Goal: Information Seeking & Learning: Learn about a topic

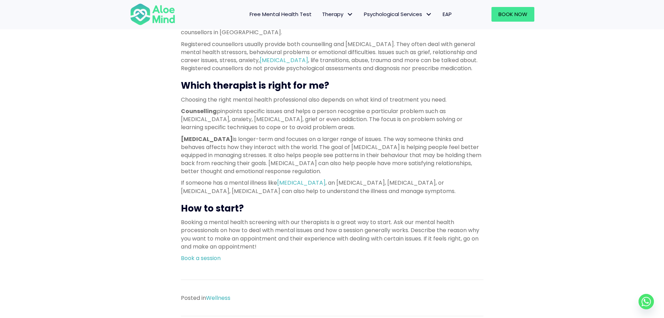
scroll to position [523, 0]
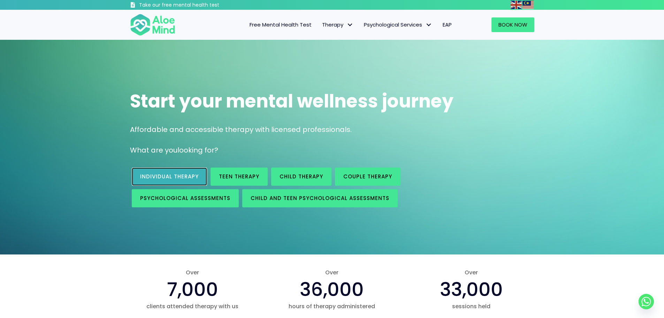
click at [176, 176] on span "Individual therapy" at bounding box center [169, 176] width 59 height 7
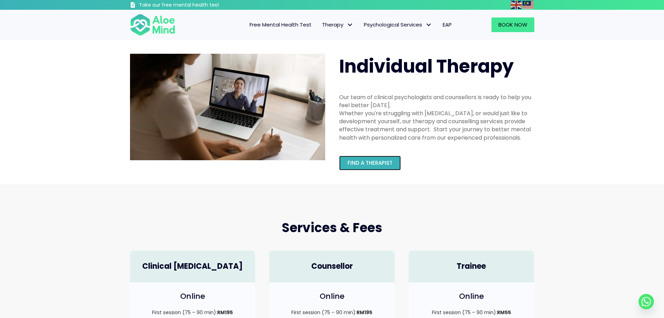
click at [356, 164] on span "Find a therapist" at bounding box center [370, 162] width 45 height 7
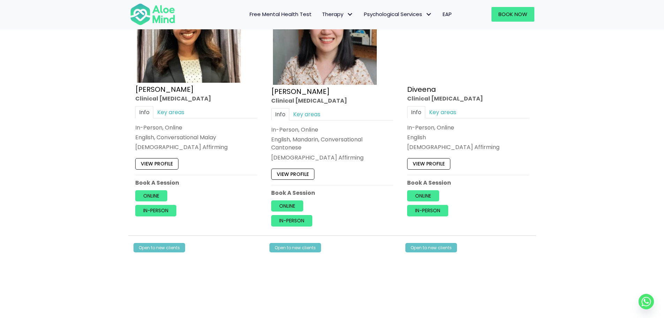
scroll to position [697, 0]
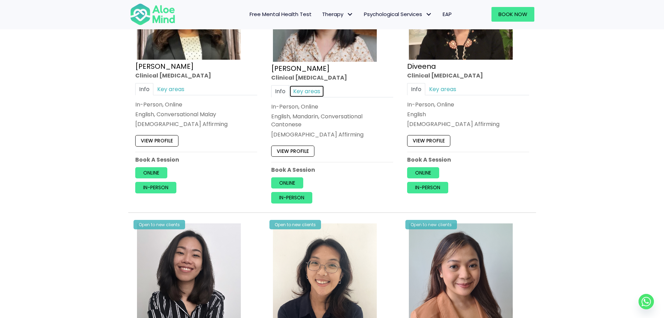
click at [315, 93] on link "Key areas" at bounding box center [306, 91] width 35 height 12
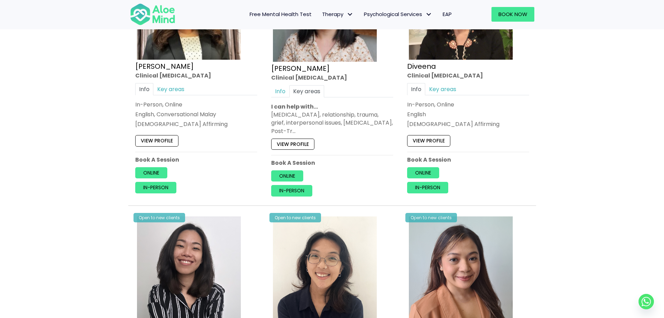
drag, startPoint x: 349, startPoint y: 131, endPoint x: 367, endPoint y: 139, distance: 19.4
click at [367, 139] on div "Open to new clients Chen Wen Clinical psychologist Info Key areas In-Person, On…" at bounding box center [332, 75] width 133 height 253
click at [374, 132] on div "Depression, anxiety, relationship, trauma, grief, interpersonal issues, borderl…" at bounding box center [332, 123] width 122 height 24
click at [445, 92] on link "Key areas" at bounding box center [442, 89] width 35 height 12
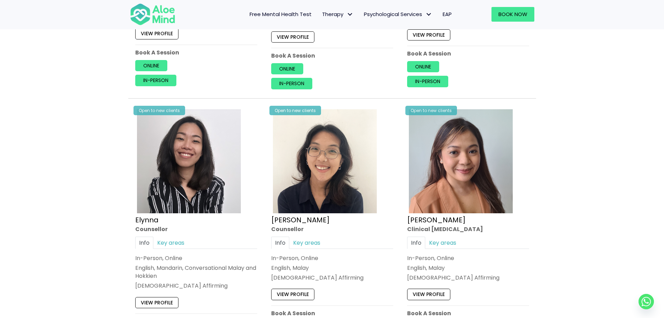
scroll to position [872, 0]
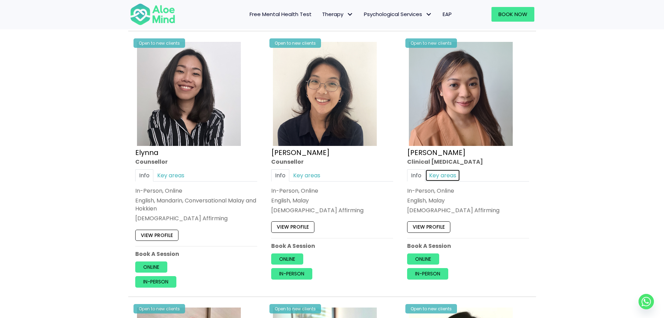
drag, startPoint x: 446, startPoint y: 175, endPoint x: 368, endPoint y: 167, distance: 78.8
click at [446, 175] on link "Key areas" at bounding box center [442, 175] width 35 height 12
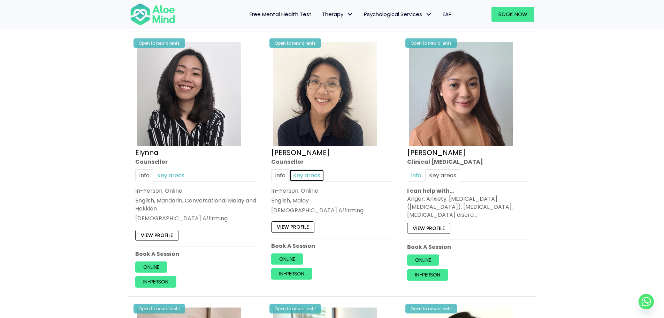
click at [308, 173] on link "Key areas" at bounding box center [306, 175] width 35 height 12
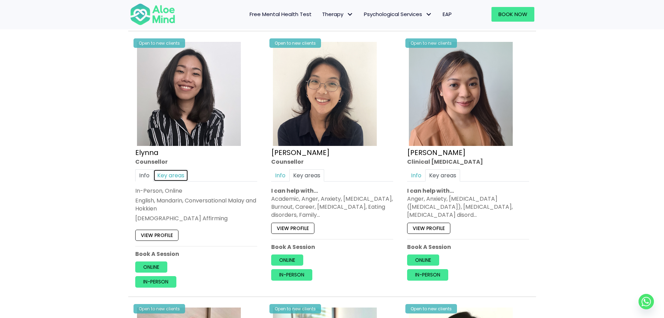
click at [173, 175] on link "Key areas" at bounding box center [170, 175] width 35 height 12
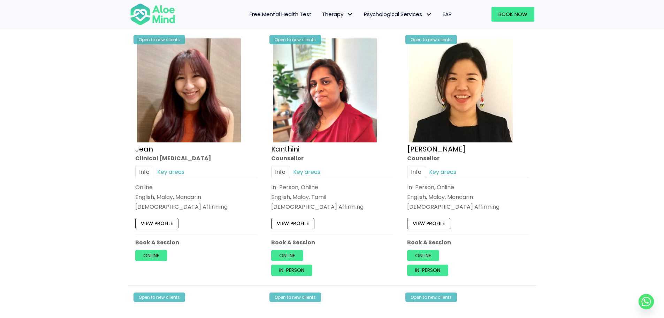
scroll to position [1151, 0]
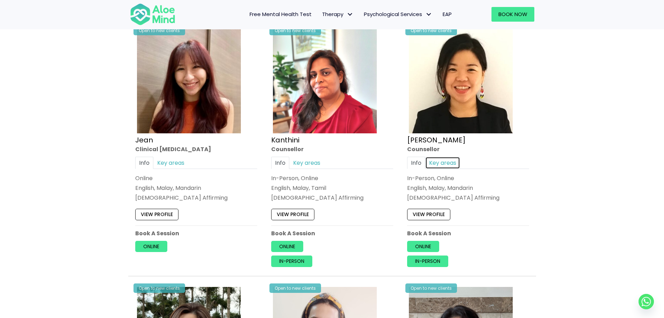
click at [440, 157] on link "Key areas" at bounding box center [442, 163] width 35 height 12
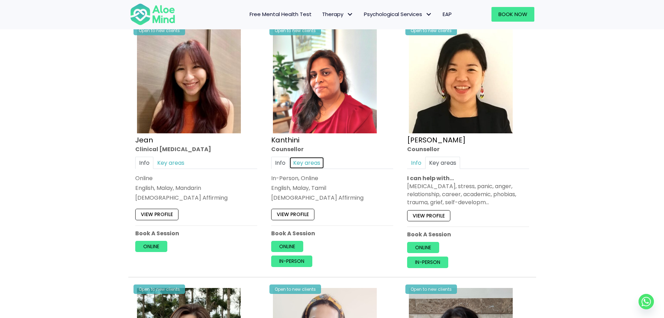
click at [309, 157] on link "Key areas" at bounding box center [306, 163] width 35 height 12
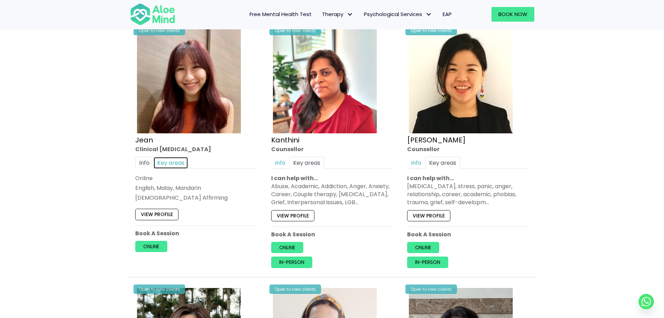
click at [183, 157] on link "Key areas" at bounding box center [170, 163] width 35 height 12
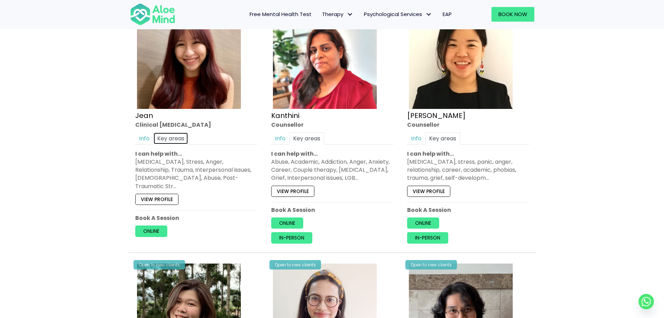
scroll to position [1186, 0]
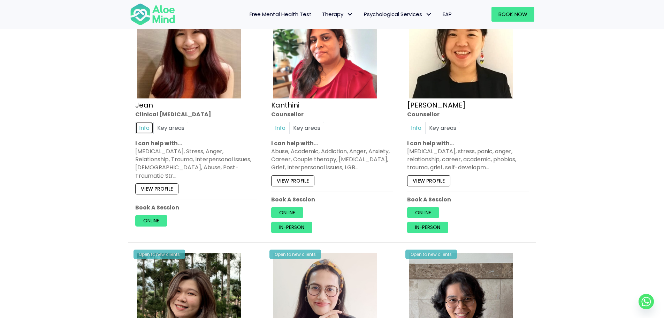
click at [147, 125] on link "Info" at bounding box center [144, 128] width 18 height 12
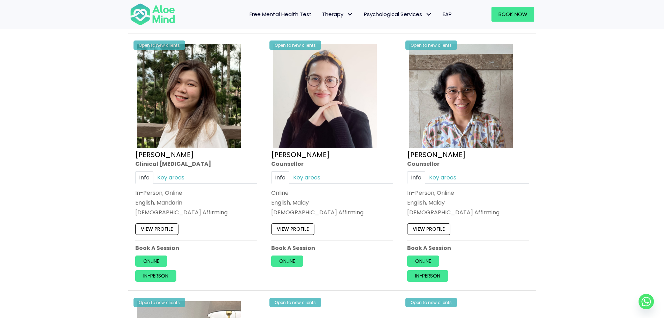
scroll to position [1395, 0]
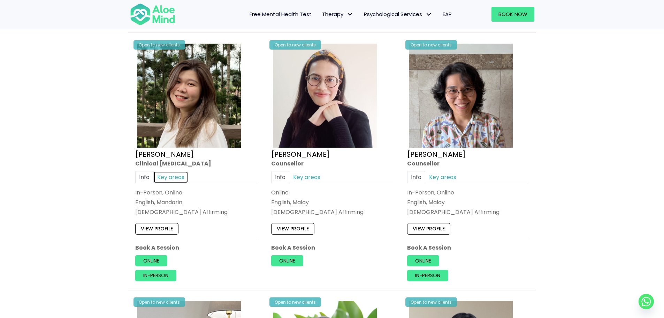
click at [174, 171] on link "Key areas" at bounding box center [170, 177] width 35 height 12
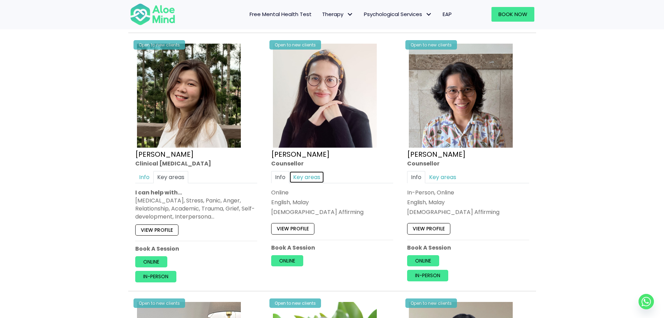
click at [305, 171] on link "Key areas" at bounding box center [306, 177] width 35 height 12
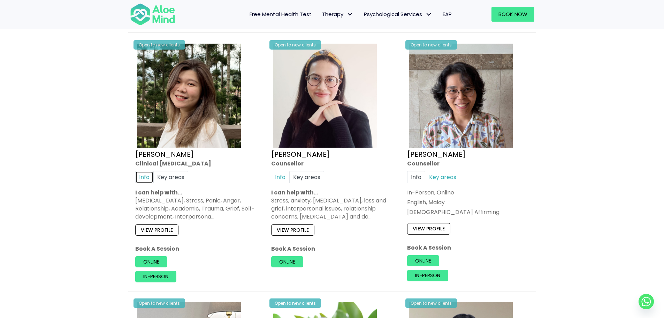
click at [144, 171] on link "Info" at bounding box center [144, 177] width 18 height 12
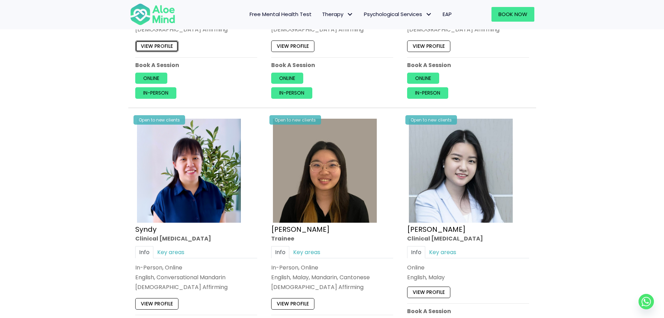
scroll to position [1883, 0]
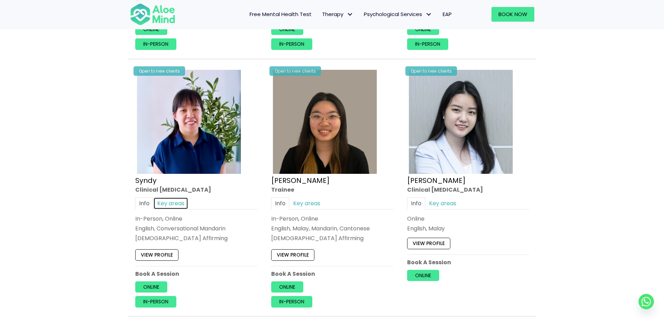
click at [178, 198] on link "Key areas" at bounding box center [170, 203] width 35 height 12
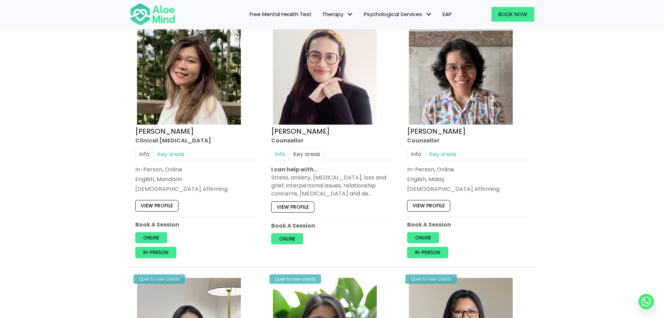
scroll to position [1430, 0]
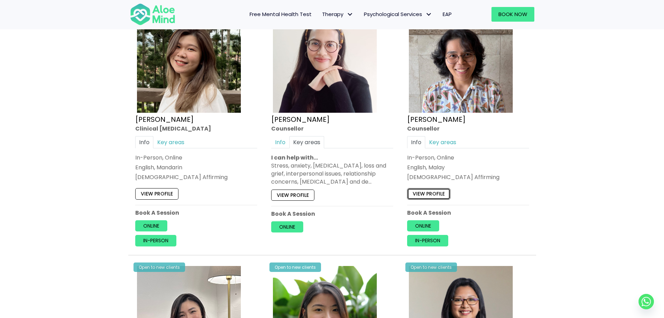
drag, startPoint x: 432, startPoint y: 186, endPoint x: 416, endPoint y: 186, distance: 16.4
drag, startPoint x: 163, startPoint y: 187, endPoint x: 258, endPoint y: 120, distance: 116.4
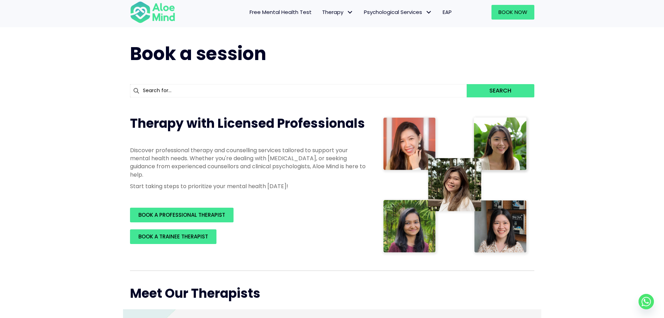
scroll to position [0, 0]
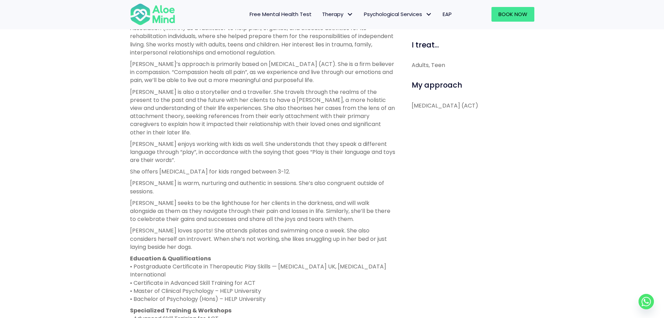
scroll to position [279, 0]
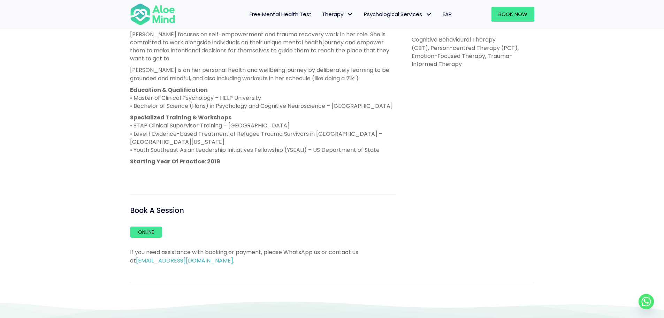
scroll to position [384, 0]
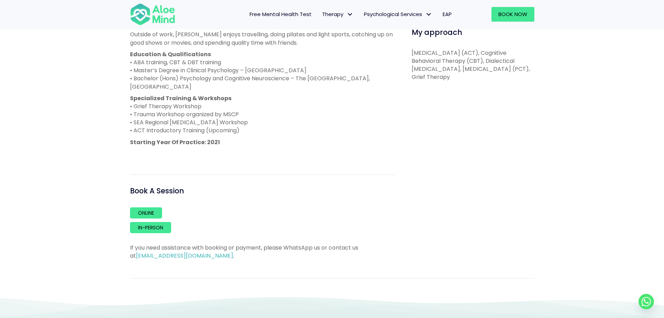
scroll to position [384, 0]
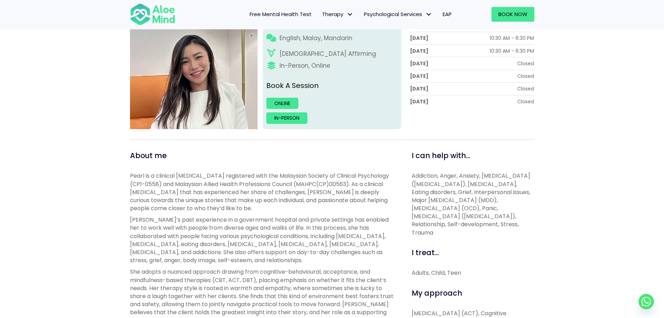
scroll to position [209, 0]
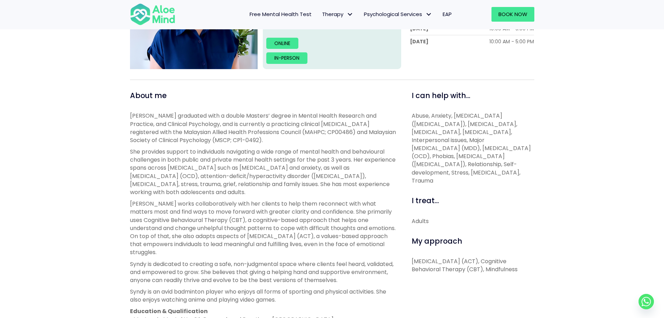
scroll to position [279, 0]
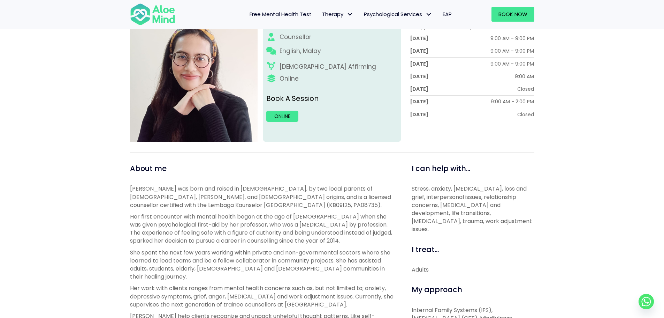
scroll to position [105, 0]
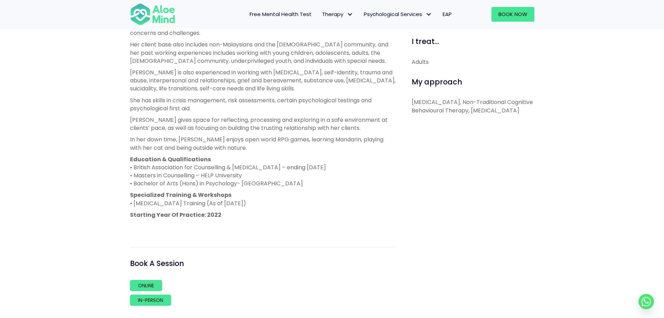
scroll to position [314, 0]
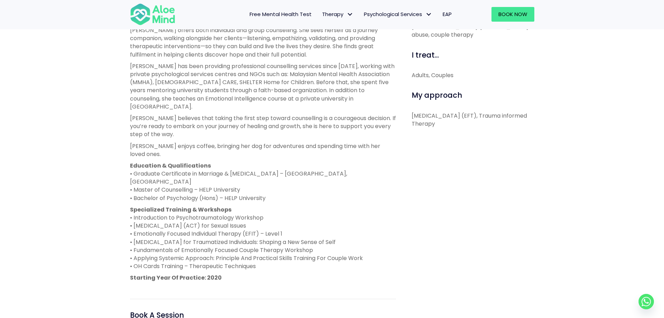
scroll to position [314, 0]
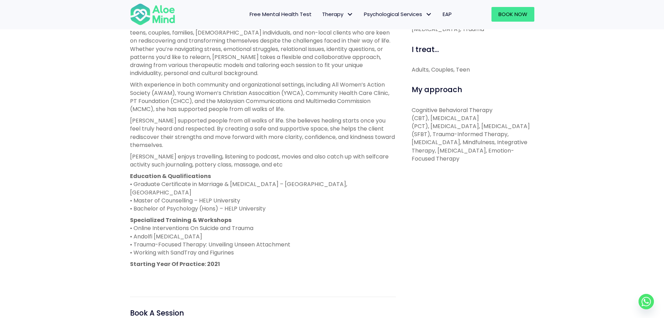
scroll to position [418, 0]
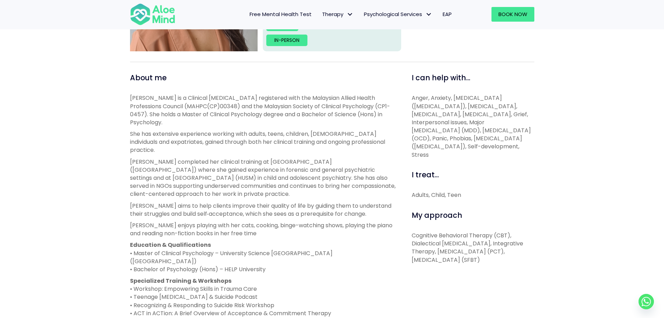
scroll to position [209, 0]
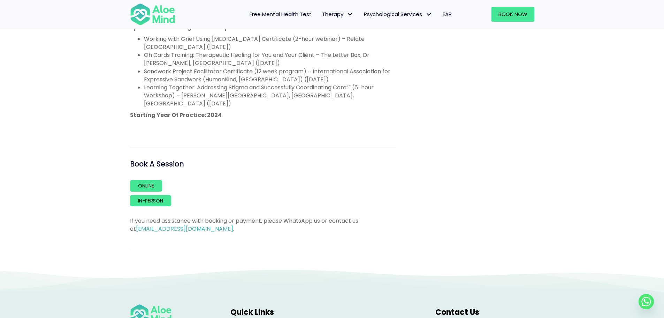
scroll to position [523, 0]
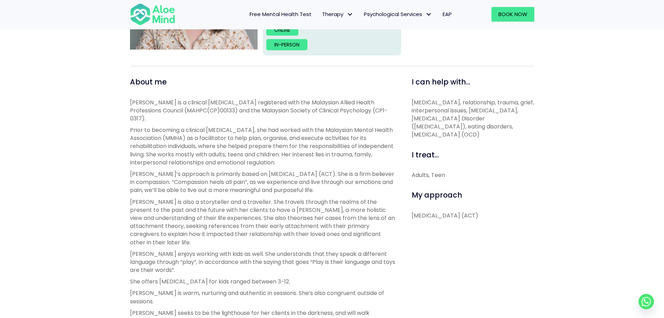
scroll to position [70, 0]
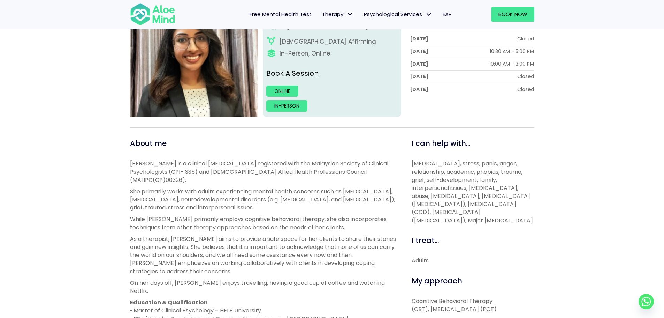
scroll to position [139, 0]
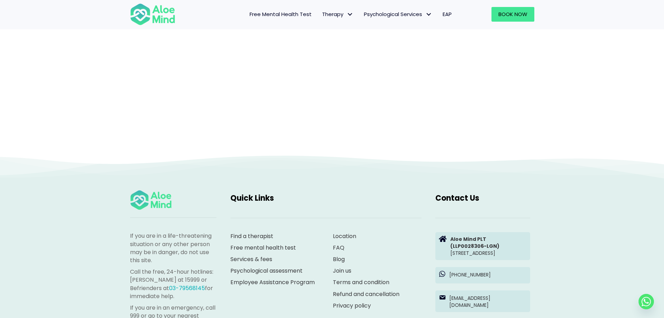
scroll to position [72, 0]
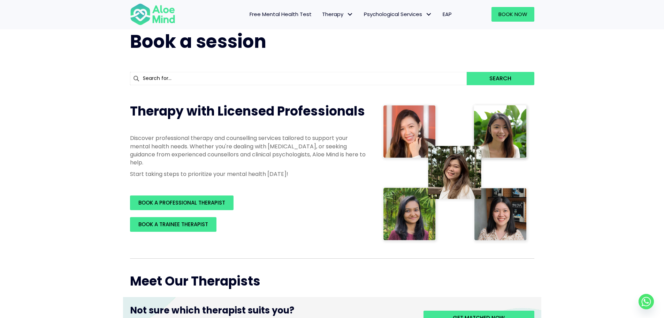
scroll to position [70, 0]
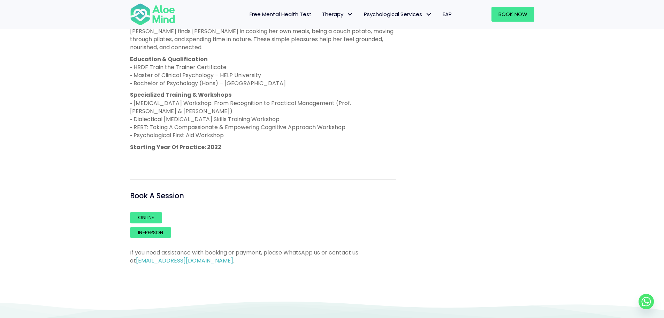
scroll to position [453, 0]
